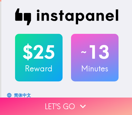
click at [77, 105] on icon "button" at bounding box center [83, 107] width 12 height 12
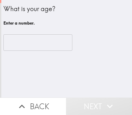
click at [41, 40] on input "number" at bounding box center [37, 42] width 69 height 16
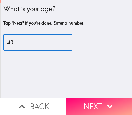
type input "40"
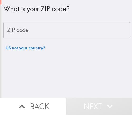
click at [21, 27] on div "ZIP code ZIP code" at bounding box center [66, 30] width 127 height 16
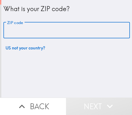
paste input "61401"
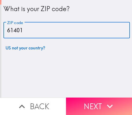
type input "61401"
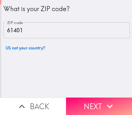
click at [108, 102] on icon "button" at bounding box center [110, 107] width 12 height 12
